Goal: Information Seeking & Learning: Understand process/instructions

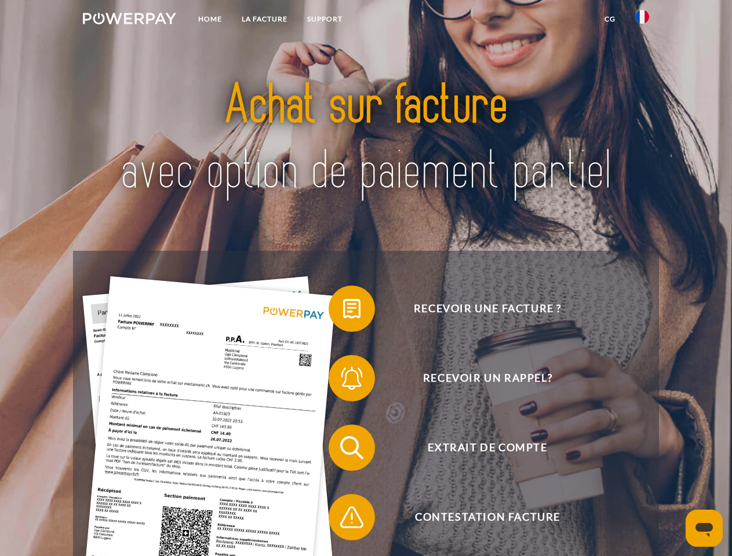
click at [129, 20] on img at bounding box center [129, 19] width 93 height 12
click at [642, 20] on img at bounding box center [642, 17] width 14 height 14
click at [609, 19] on link "CG" at bounding box center [609, 19] width 31 height 21
click at [343, 311] on span at bounding box center [334, 309] width 58 height 58
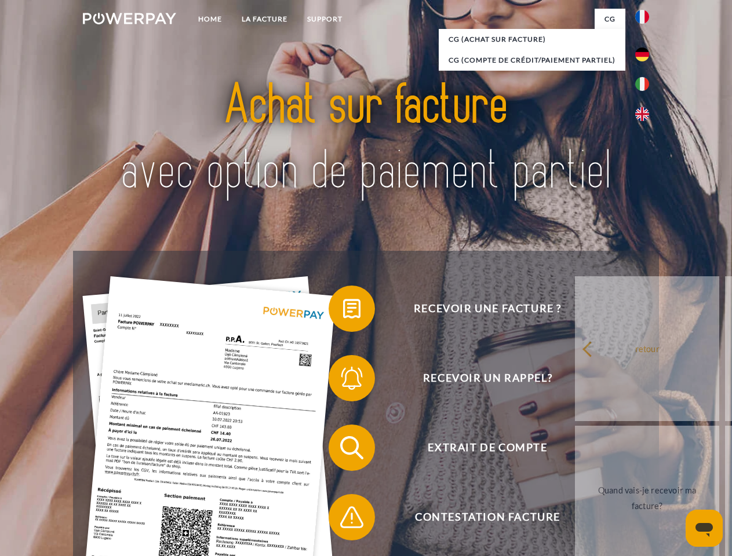
click at [343, 381] on span at bounding box center [334, 378] width 58 height 58
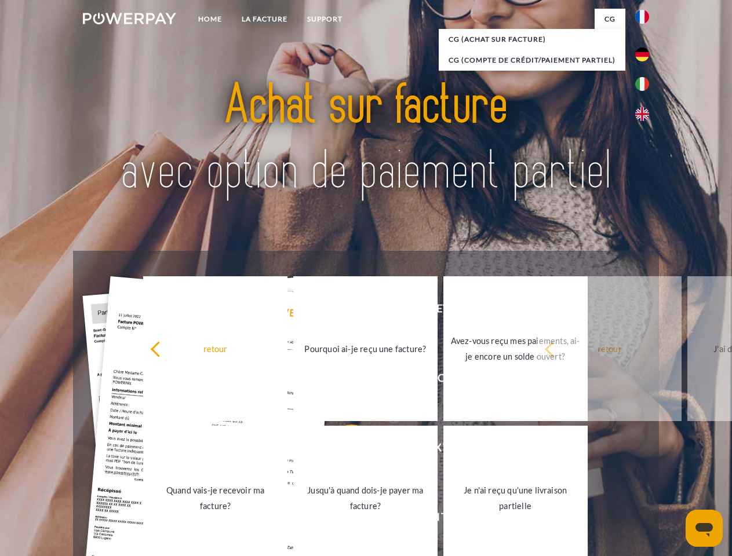
click at [343, 450] on link "Jusqu'à quand dois-je payer ma facture?" at bounding box center [365, 498] width 144 height 145
click at [343, 520] on span at bounding box center [334, 517] width 58 height 58
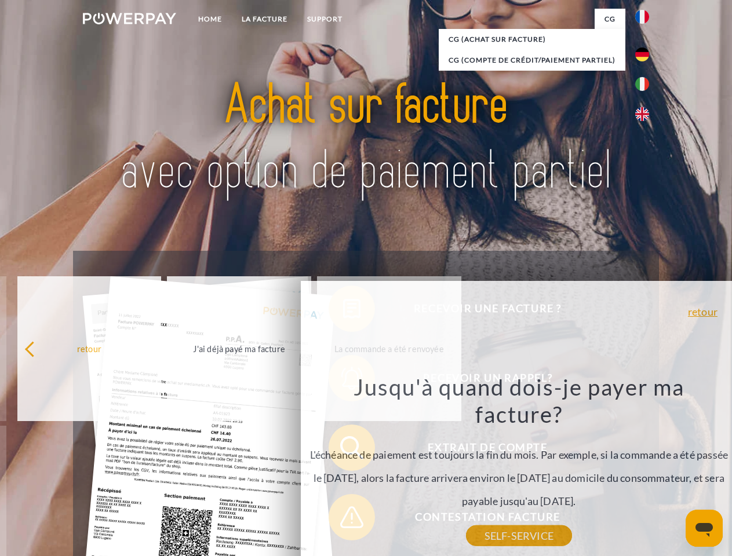
click at [704, 528] on icon "Ouvrir la fenêtre de messagerie" at bounding box center [703, 530] width 17 height 14
